Goal: Information Seeking & Learning: Learn about a topic

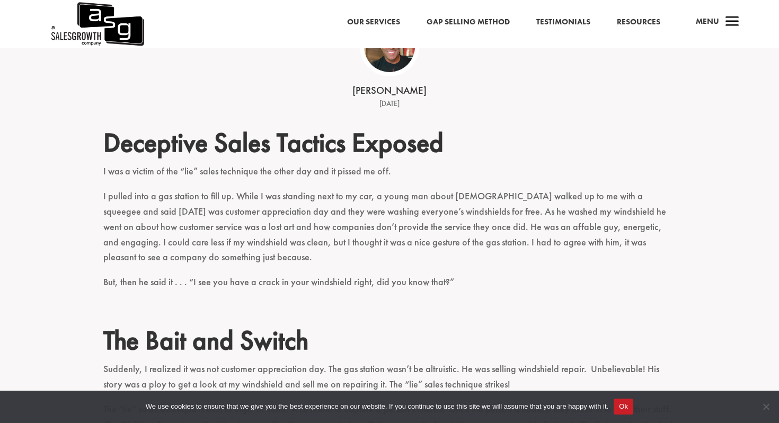
scroll to position [228, 0]
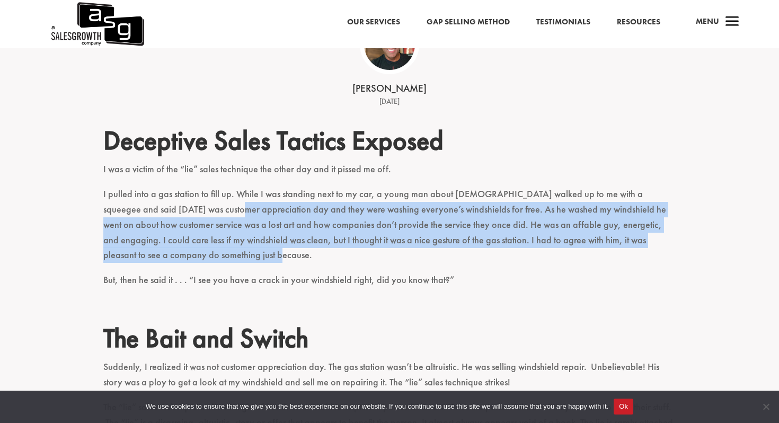
drag, startPoint x: 197, startPoint y: 206, endPoint x: 212, endPoint y: 254, distance: 50.4
click at [212, 254] on p "I pulled into a gas station to fill up. While I was standing next to my car, a …" at bounding box center [389, 229] width 572 height 86
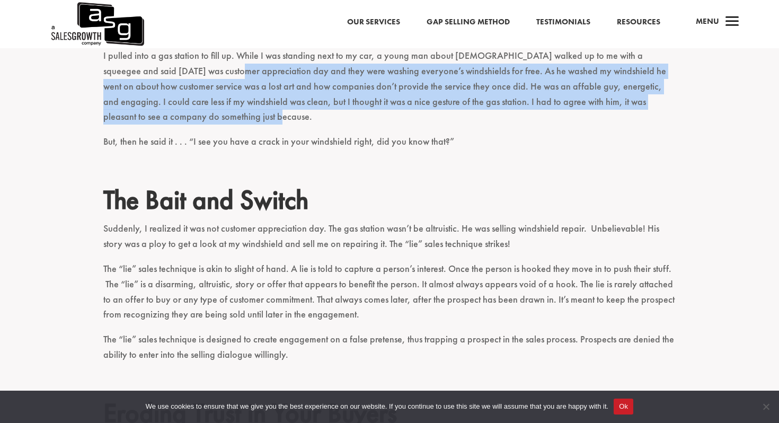
scroll to position [371, 0]
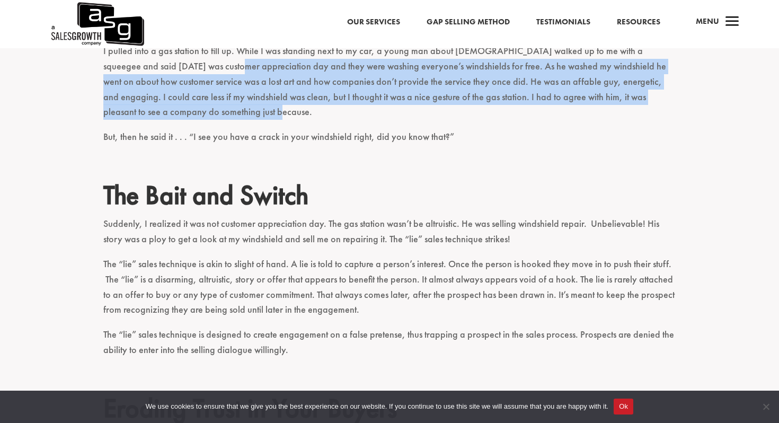
click at [631, 408] on button "Ok" at bounding box center [623, 406] width 20 height 16
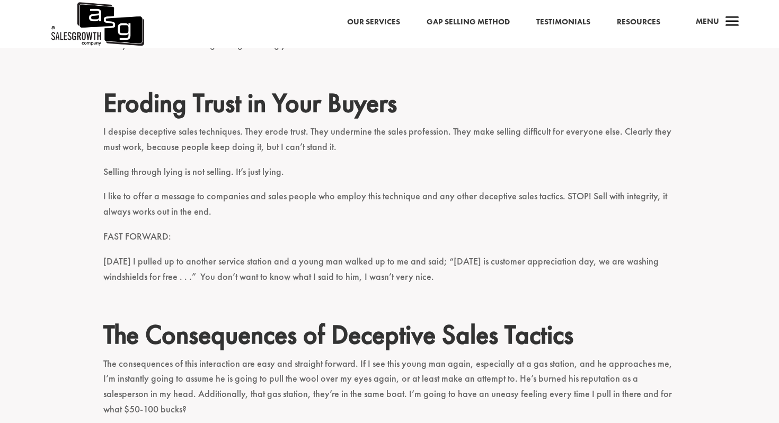
scroll to position [677, 0]
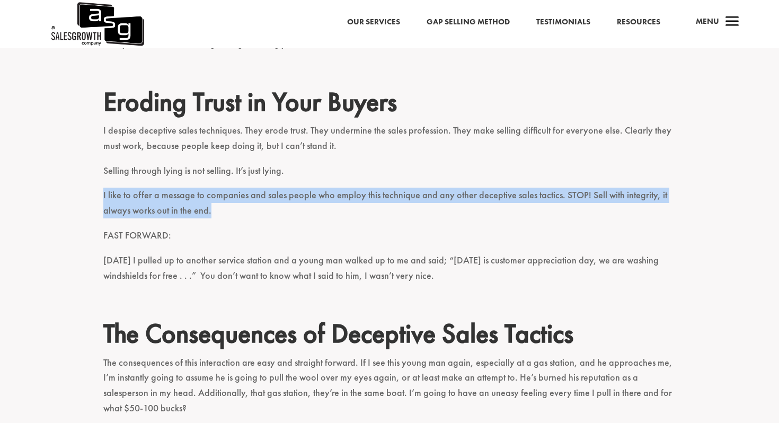
drag, startPoint x: 230, startPoint y: 215, endPoint x: 92, endPoint y: 185, distance: 141.9
click at [92, 185] on div "Deceptive Sales Tactics Exposed I was a victim of the “lie” sales technique the…" at bounding box center [389, 236] width 779 height 1150
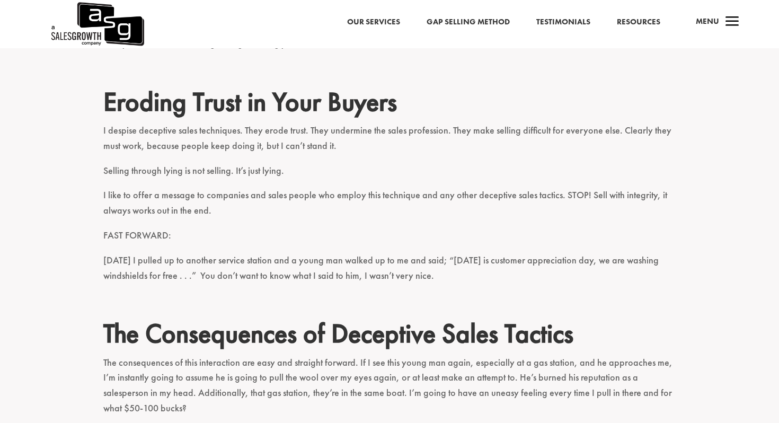
click at [169, 204] on p "I like to offer a message to companies and sales people who employ this techniq…" at bounding box center [389, 208] width 572 height 40
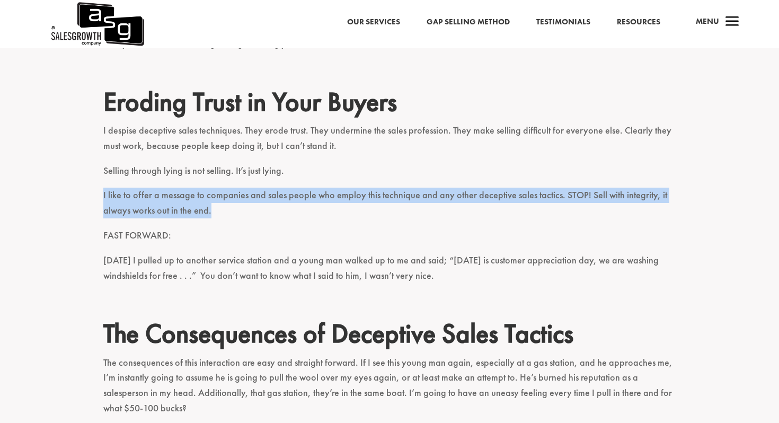
drag, startPoint x: 86, startPoint y: 190, endPoint x: 224, endPoint y: 211, distance: 139.9
click at [224, 211] on div "Deceptive Sales Tactics Exposed I was a victim of the “lie” sales technique the…" at bounding box center [389, 236] width 779 height 1150
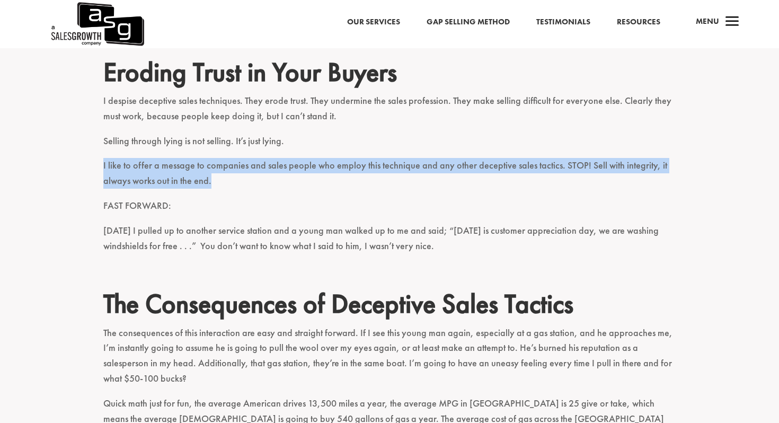
scroll to position [710, 0]
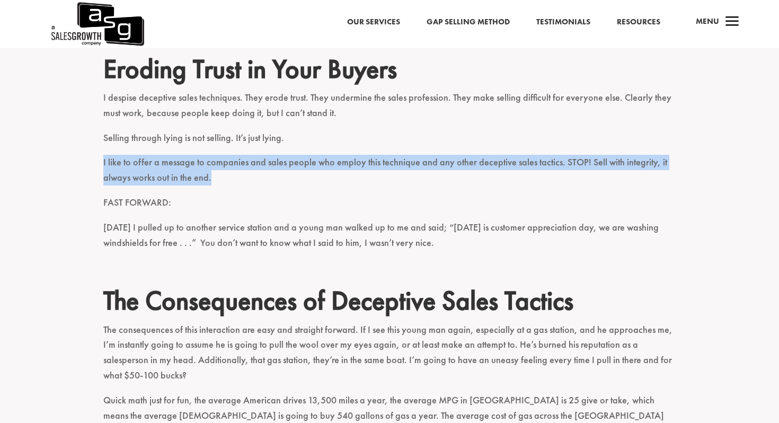
drag, startPoint x: 224, startPoint y: 209, endPoint x: 252, endPoint y: 252, distance: 51.3
click at [252, 253] on div "Deceptive Sales Tactics Exposed I was a victim of the “lie” sales technique the…" at bounding box center [389, 182] width 572 height 1080
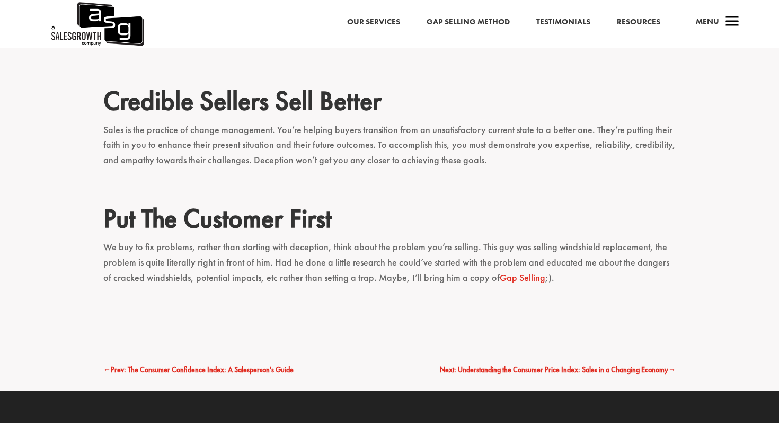
scroll to position [1102, 0]
